Goal: Information Seeking & Learning: Learn about a topic

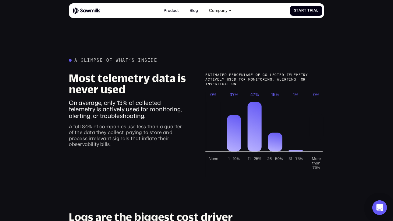
scroll to position [152, 0]
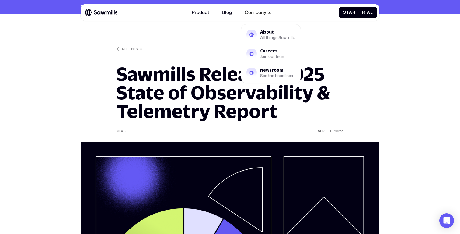
scroll to position [39, 0]
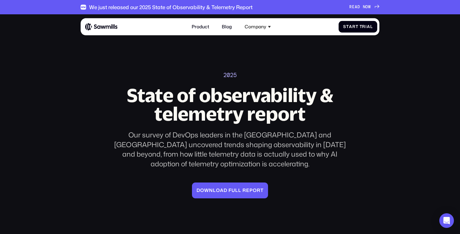
click at [203, 58] on section "2025 State of observability & telemetry report Our survey of DevOps leaders in …" at bounding box center [230, 109] width 460 height 191
click at [367, 6] on span "O" at bounding box center [367, 7] width 3 height 5
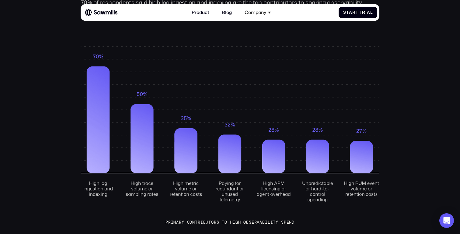
scroll to position [276, 0]
